Goal: Find specific page/section: Find specific page/section

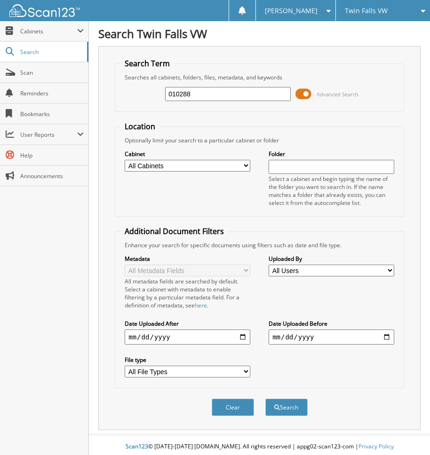
type input "010288"
click at [265, 399] on button "Search" at bounding box center [286, 407] width 42 height 17
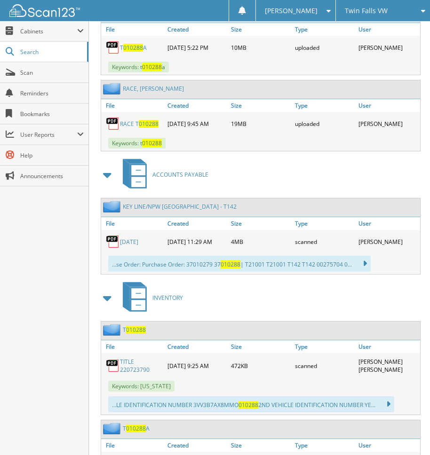
scroll to position [1381, 0]
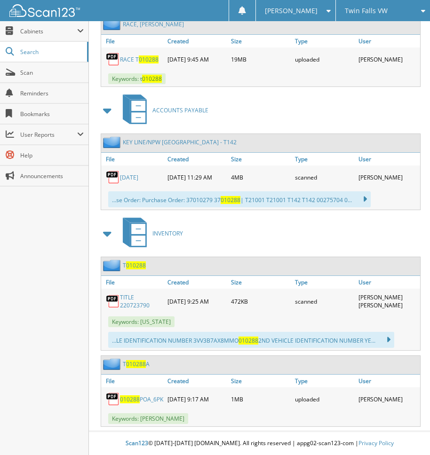
click at [138, 396] on span "010288" at bounding box center [130, 400] width 20 height 8
click at [65, 268] on div "Close Cabinets This Company All Companies Email Addresses" at bounding box center [44, 238] width 89 height 434
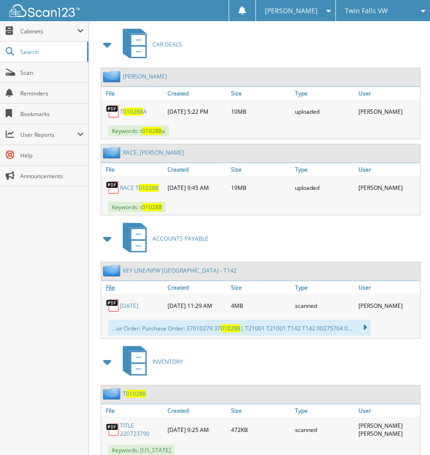
scroll to position [1146, 0]
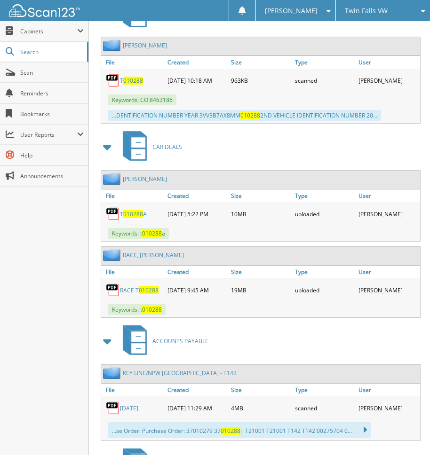
click at [134, 293] on link "RACE T 010288" at bounding box center [139, 291] width 39 height 8
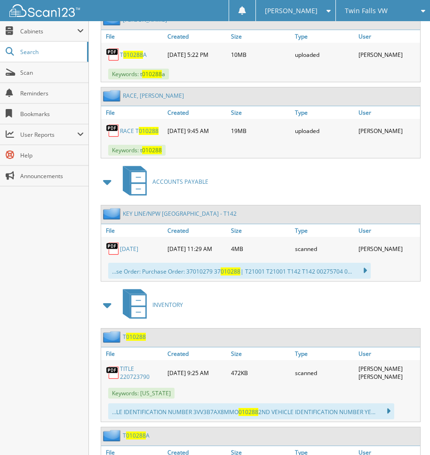
scroll to position [1334, 0]
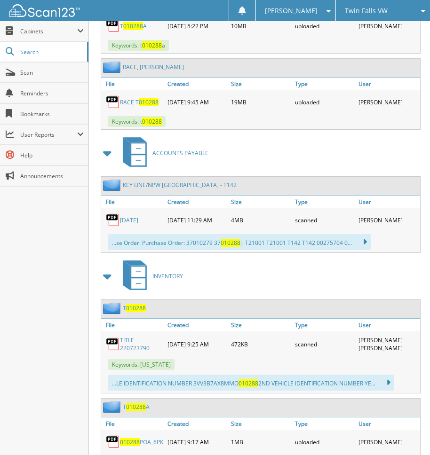
click at [48, 300] on div "Close Cabinets This Company All Companies Email Addresses" at bounding box center [44, 238] width 89 height 434
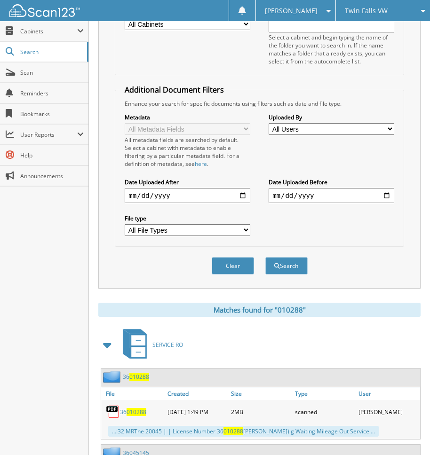
scroll to position [329, 0]
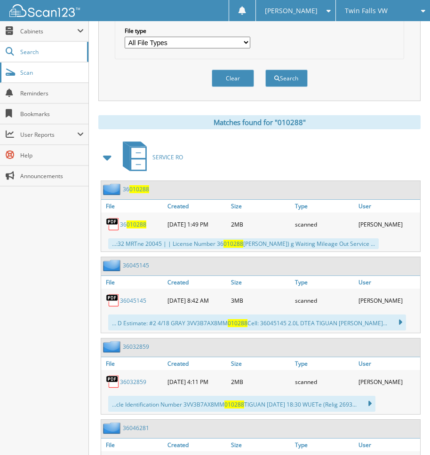
click at [29, 70] on span "Scan" at bounding box center [52, 73] width 64 height 8
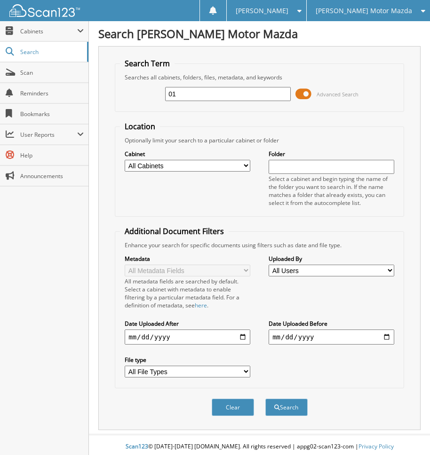
type input "0"
type input "100113"
click at [265, 399] on button "Search" at bounding box center [286, 407] width 42 height 17
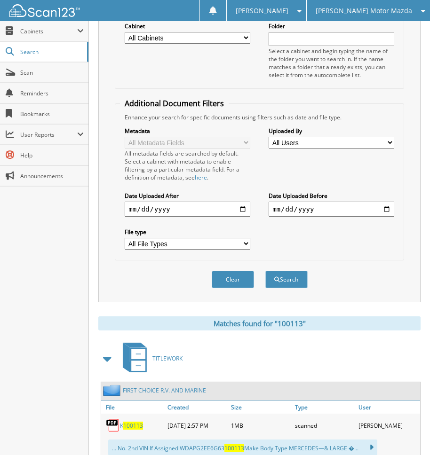
scroll to position [329, 0]
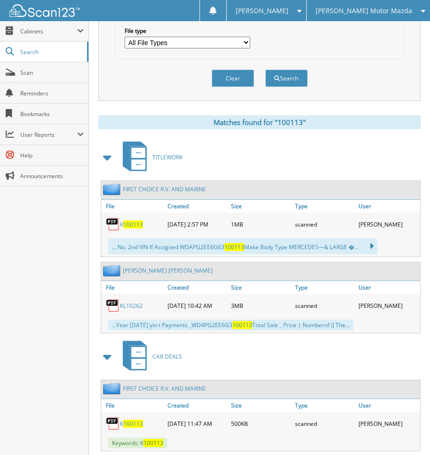
click at [135, 225] on span "100113" at bounding box center [133, 225] width 20 height 8
click at [3, 272] on div "Close Cabinets This Company All Companies Email Addresses" at bounding box center [44, 238] width 89 height 434
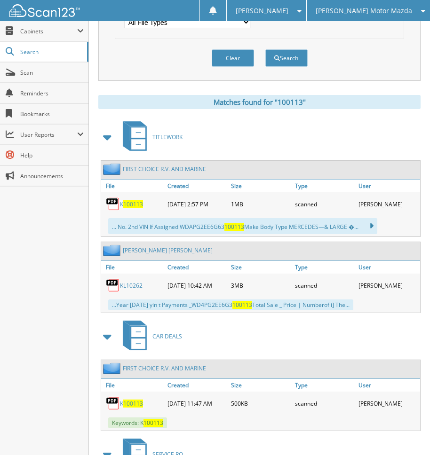
scroll to position [313, 0]
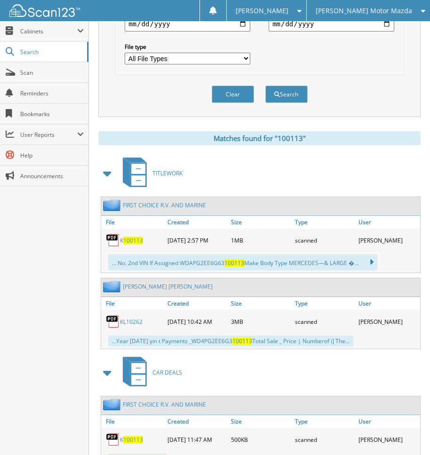
click at [190, 205] on link "FIRST CHOICE R.V. AND MARINE" at bounding box center [164, 205] width 83 height 8
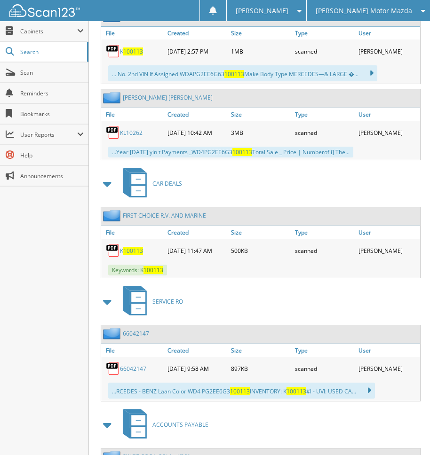
scroll to position [596, 0]
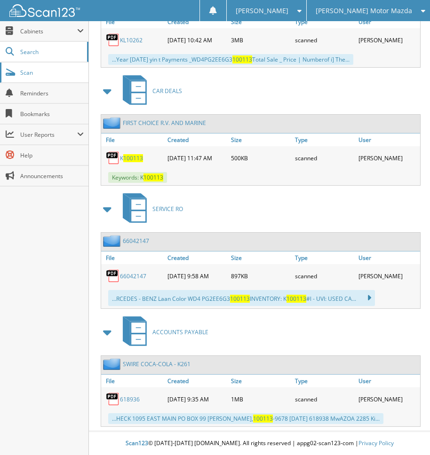
click at [50, 72] on span "Scan" at bounding box center [52, 73] width 64 height 8
